Goal: Use online tool/utility: Utilize a website feature to perform a specific function

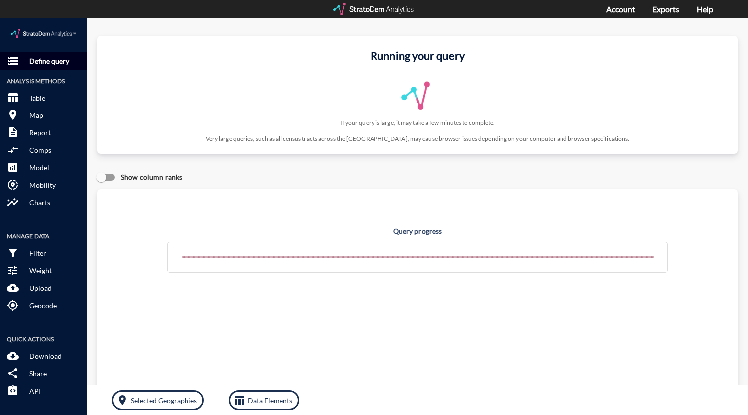
click p "Define query"
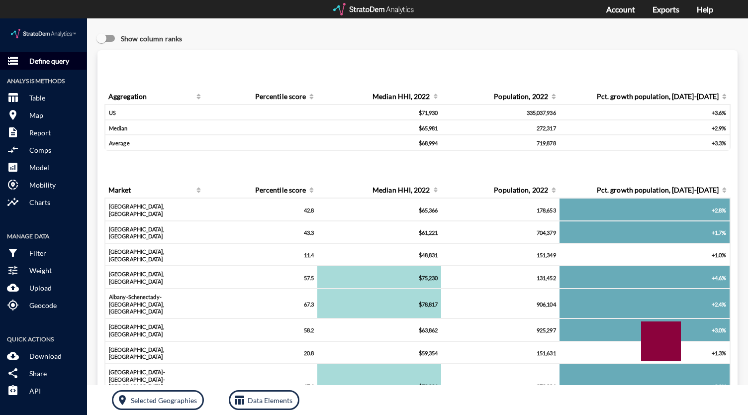
click p "Define query"
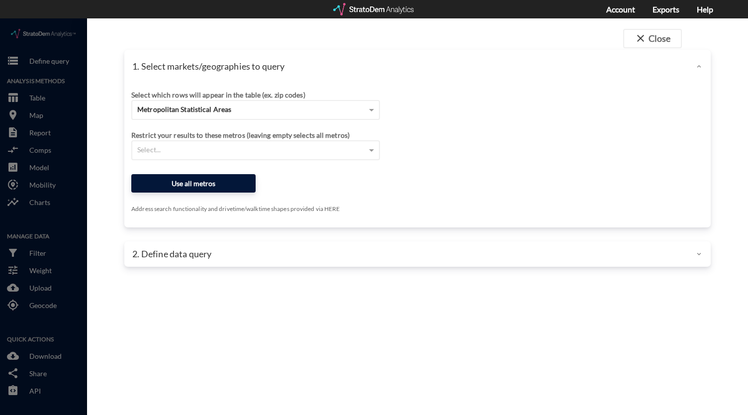
click button "Use all metros"
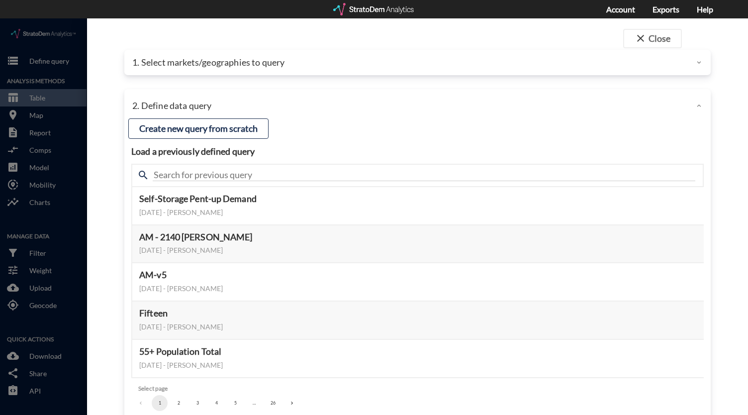
click p "1. Select markets/geographies to query"
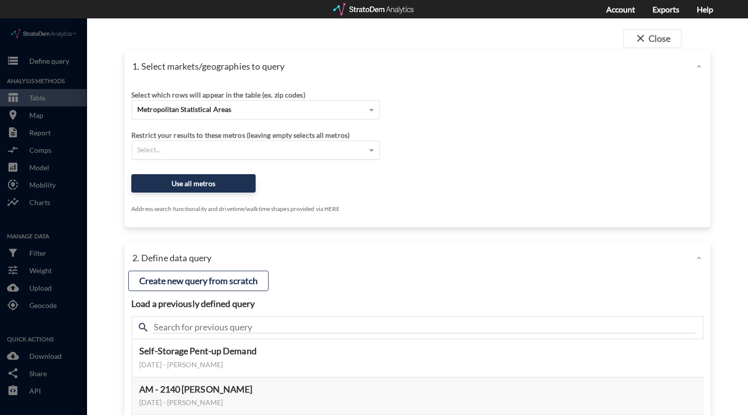
click div "Select..."
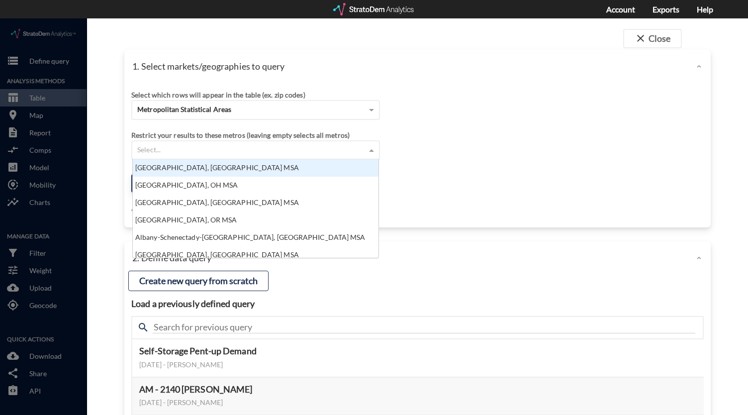
scroll to position [90, 240]
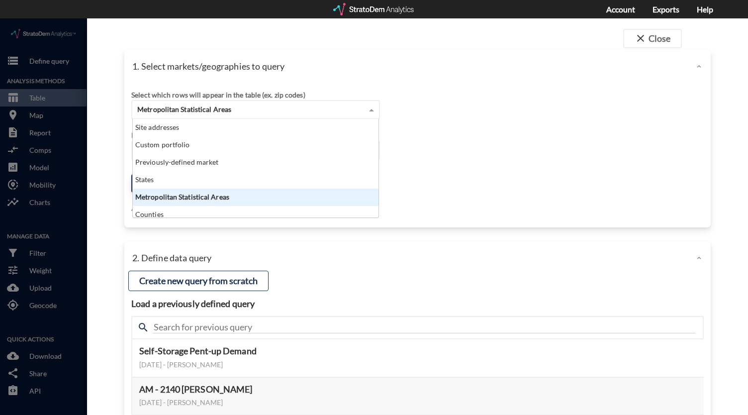
click span "Metropolitan Statistical Areas"
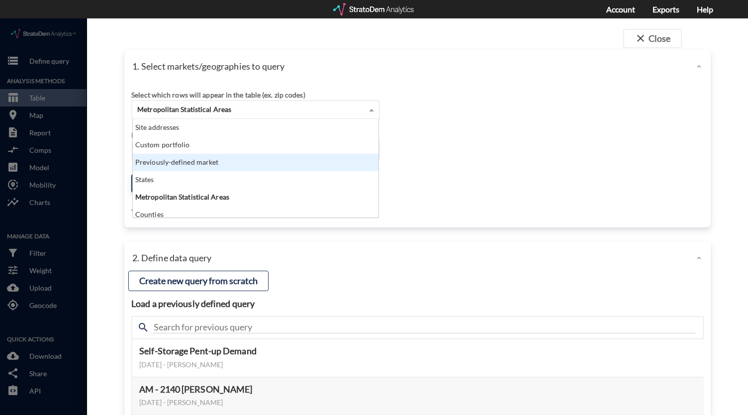
click div "Previously-defined market"
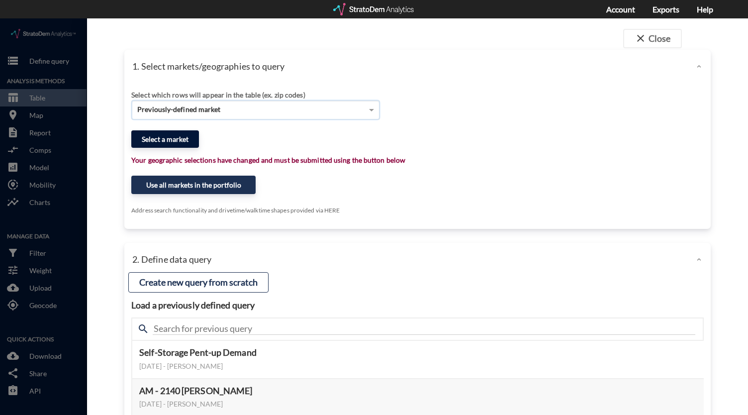
click button "Select a market"
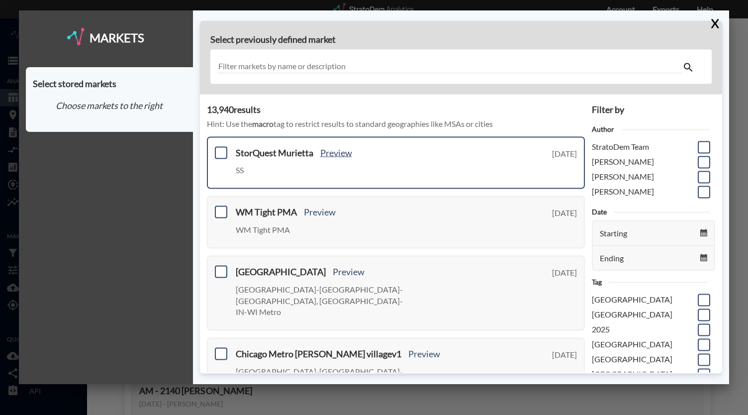
click at [339, 153] on link "Preview" at bounding box center [336, 152] width 32 height 11
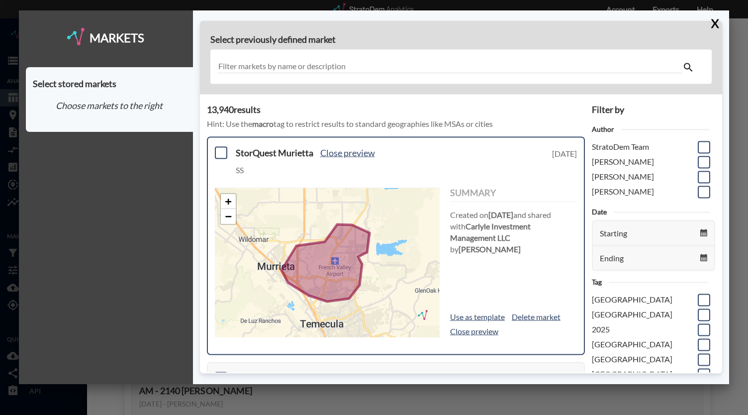
click at [357, 155] on link "Close preview" at bounding box center [347, 152] width 55 height 11
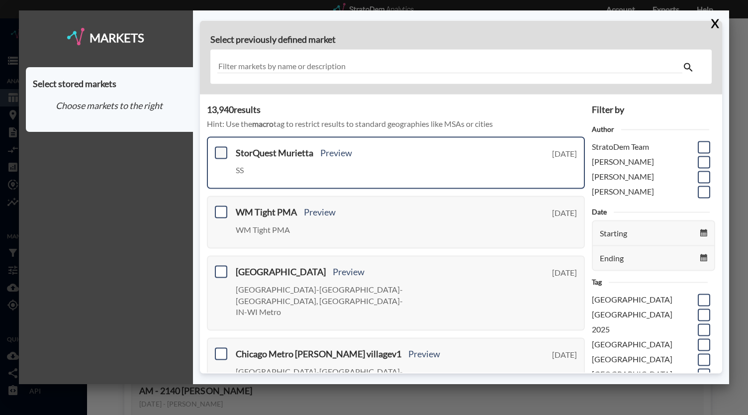
click at [222, 151] on span at bounding box center [221, 152] width 12 height 12
click at [220, 148] on input "checkbox" at bounding box center [220, 148] width 0 height 0
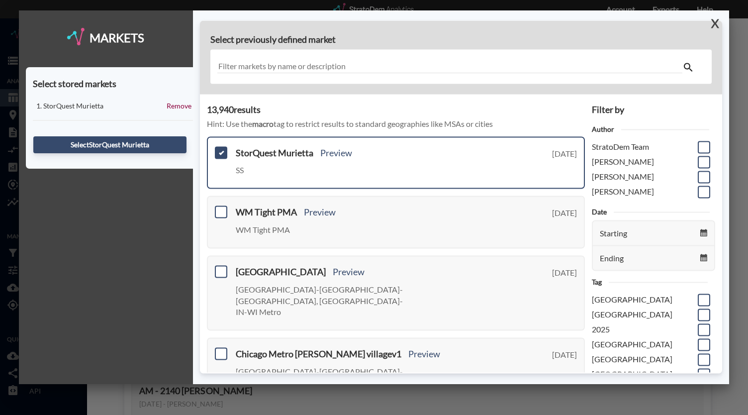
click at [717, 22] on button "X" at bounding box center [712, 23] width 17 height 26
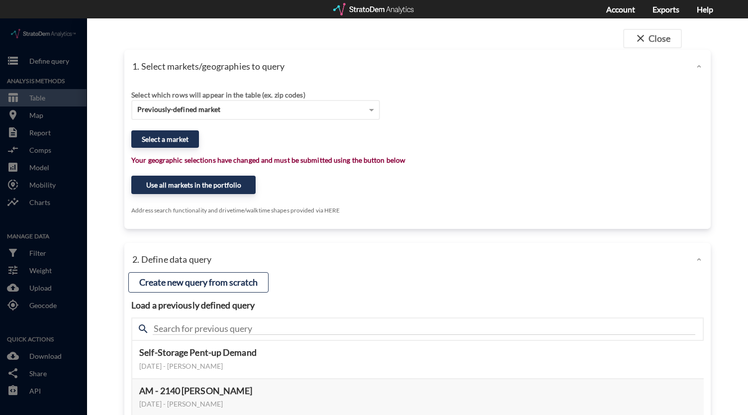
click div "close Close 1. Select markets/geographies to query Select which rows will appea…"
click button "close Close"
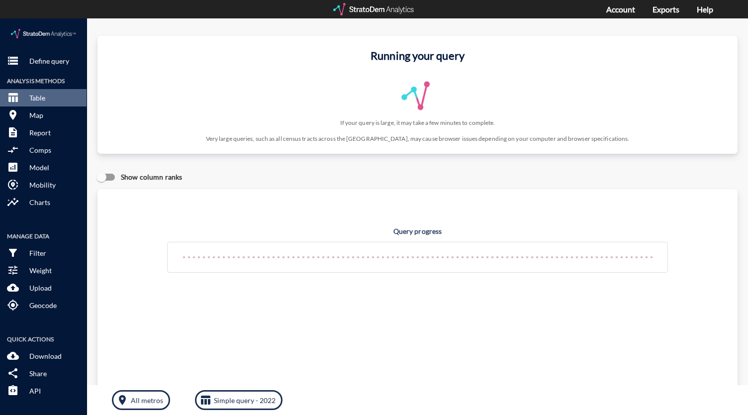
click img
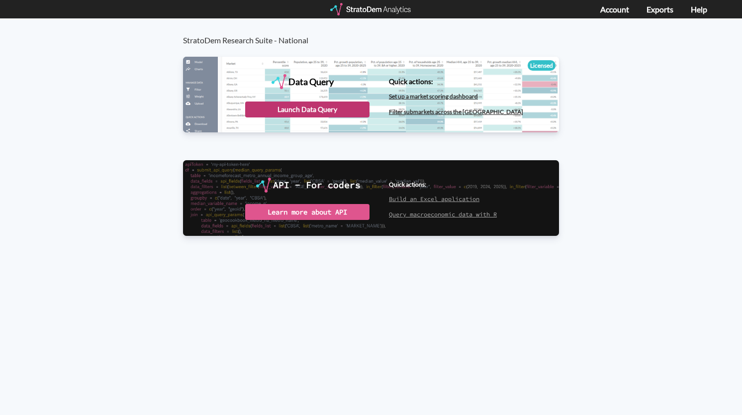
click at [308, 110] on div "Launch Data Query" at bounding box center [307, 109] width 124 height 16
